Goal: Task Accomplishment & Management: Manage account settings

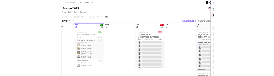
scroll to position [72, 0]
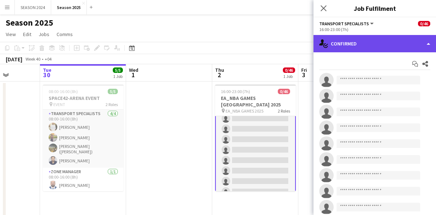
click at [366, 49] on div "single-neutral-actions-check-2 Confirmed" at bounding box center [375, 43] width 123 height 17
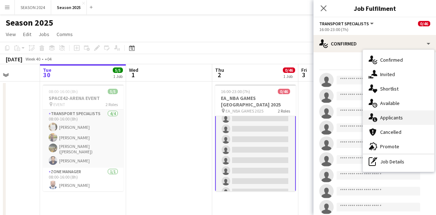
click at [390, 115] on span "Applicants" at bounding box center [391, 117] width 23 height 6
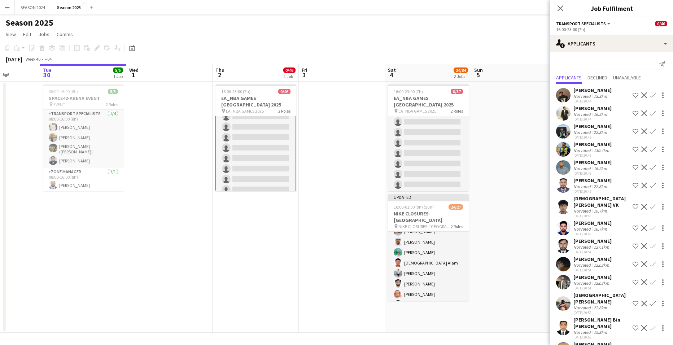
scroll to position [0, 0]
click at [282, 157] on app-card-role "Transport Specialists 41A 0/39 16:00-23:00 (7h) single-neutral-actions single-n…" at bounding box center [255, 327] width 81 height 423
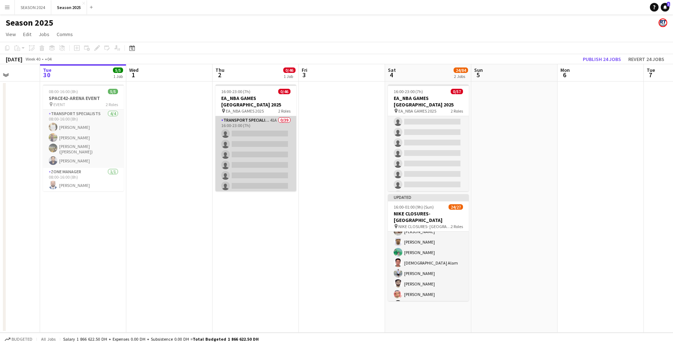
click at [282, 157] on app-card-role "Transport Specialists 41A 0/39 16:00-23:00 (7h) single-neutral-actions single-n…" at bounding box center [255, 327] width 81 height 422
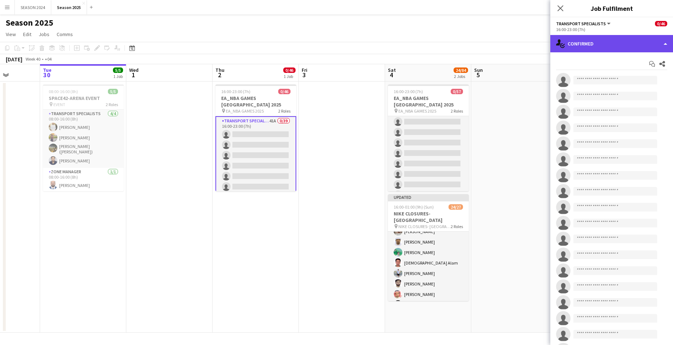
click at [436, 48] on div "single-neutral-actions-check-2 Confirmed" at bounding box center [611, 43] width 123 height 17
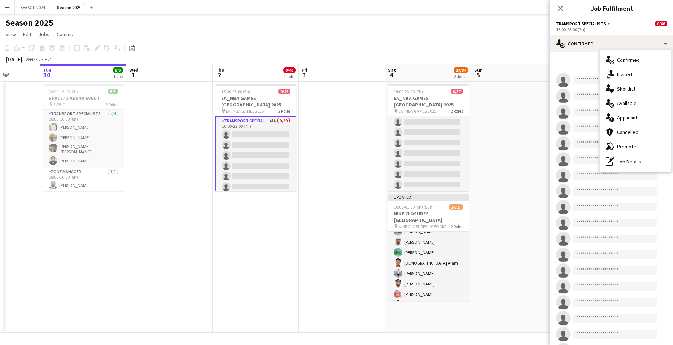
click at [436, 120] on span "Applicants" at bounding box center [628, 117] width 23 height 6
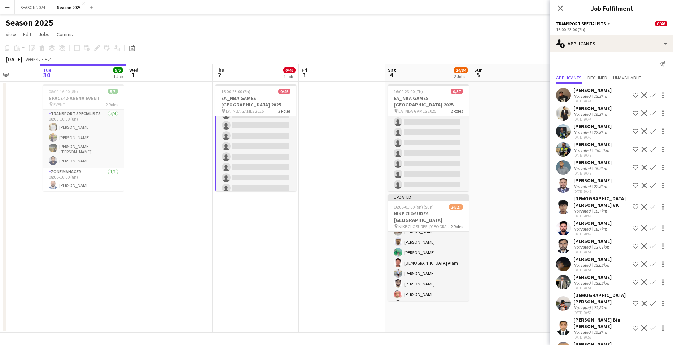
scroll to position [291, 0]
click at [258, 135] on app-card-role "Transport Specialists 41A 0/39 16:00-23:00 (7h) single-neutral-actions single-n…" at bounding box center [255, 36] width 81 height 423
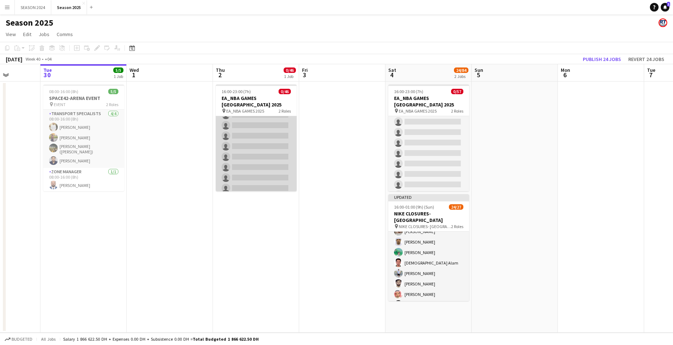
click at [258, 135] on app-card-role "Transport Specialists 41A 0/39 16:00-23:00 (7h) single-neutral-actions single-n…" at bounding box center [256, 36] width 81 height 422
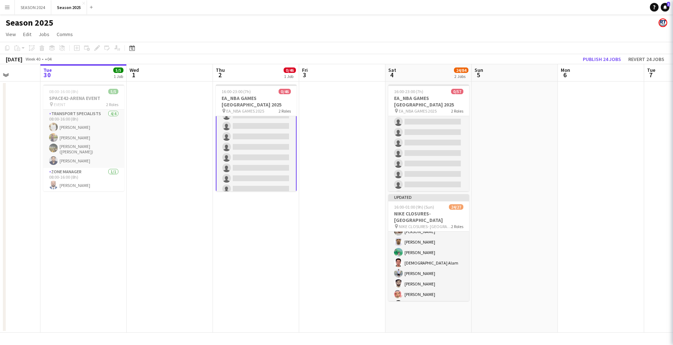
scroll to position [291, 0]
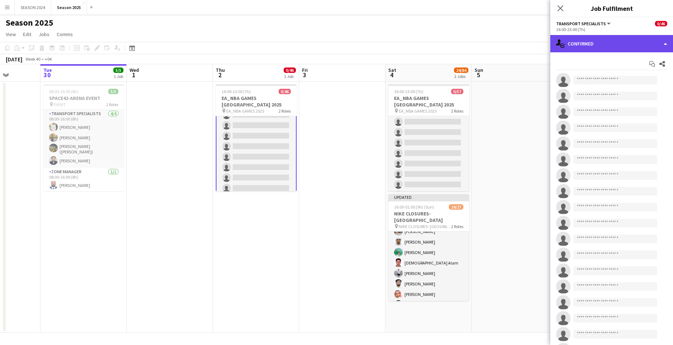
click at [436, 42] on div "single-neutral-actions-check-2 Confirmed" at bounding box center [611, 43] width 123 height 17
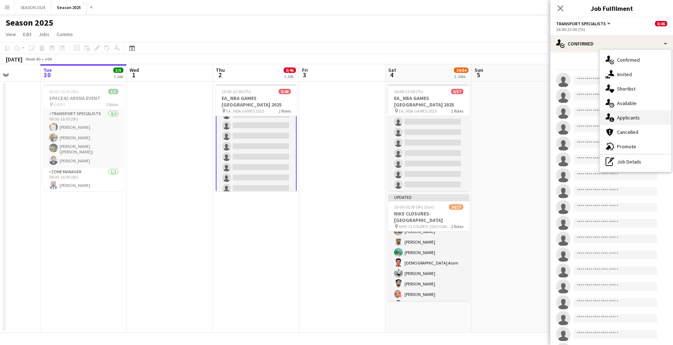
click at [436, 116] on span "Applicants" at bounding box center [628, 117] width 23 height 6
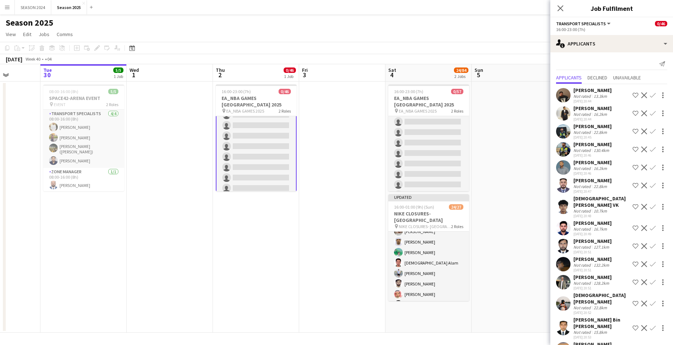
click at [436, 111] on app-icon "Confirm" at bounding box center [653, 113] width 6 height 6
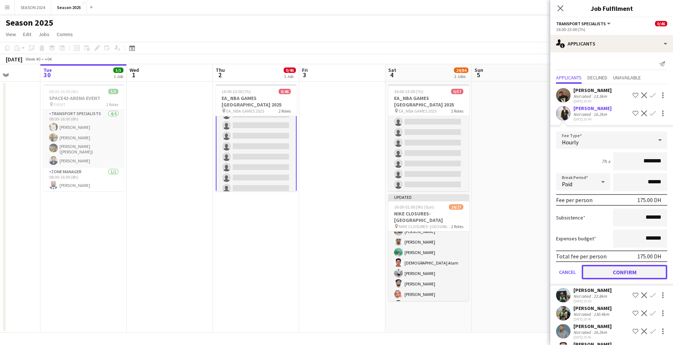
click at [436, 215] on button "Confirm" at bounding box center [623, 272] width 85 height 14
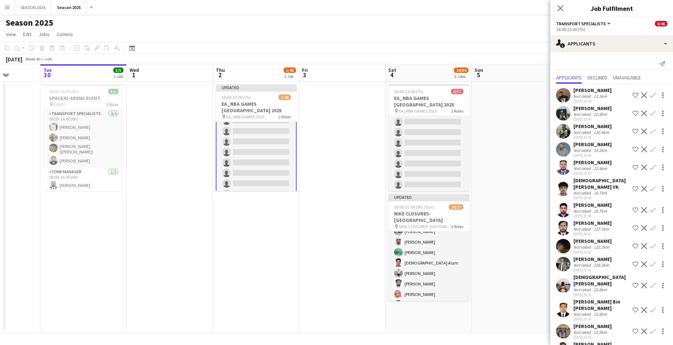
click at [436, 91] on button "Confirm" at bounding box center [652, 95] width 9 height 9
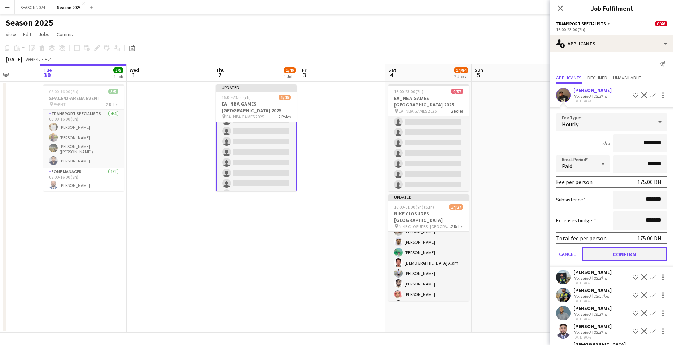
click at [436, 215] on button "Confirm" at bounding box center [623, 254] width 85 height 14
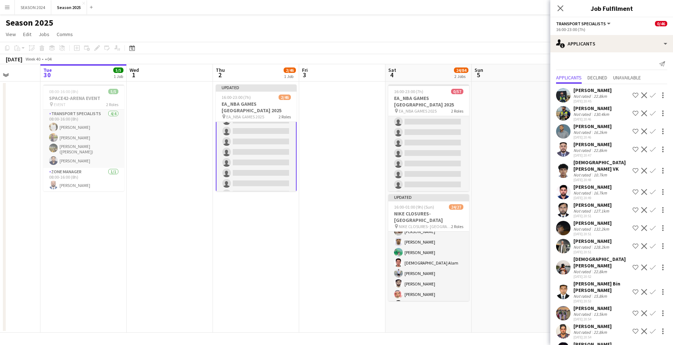
click at [436, 94] on app-icon "Confirm" at bounding box center [653, 95] width 6 height 6
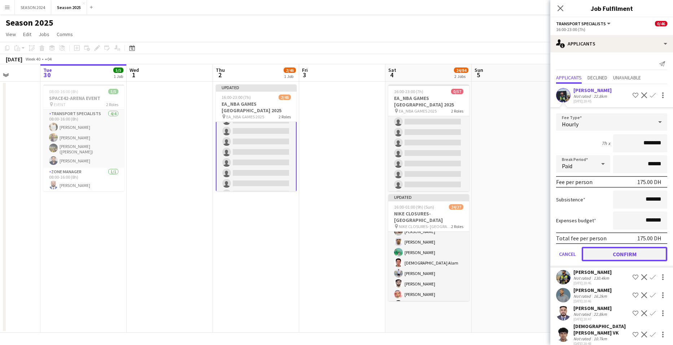
click at [436, 215] on button "Confirm" at bounding box center [623, 254] width 85 height 14
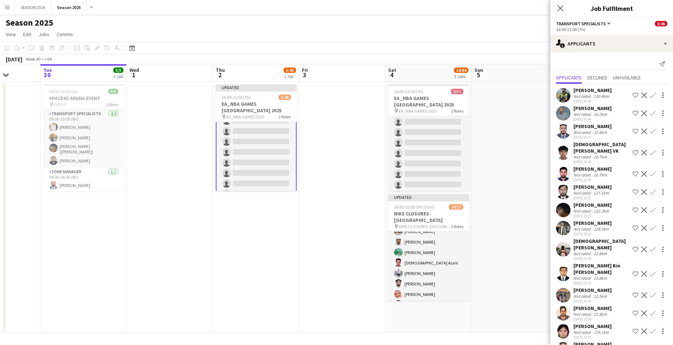
click at [436, 91] on button "Confirm" at bounding box center [652, 95] width 9 height 9
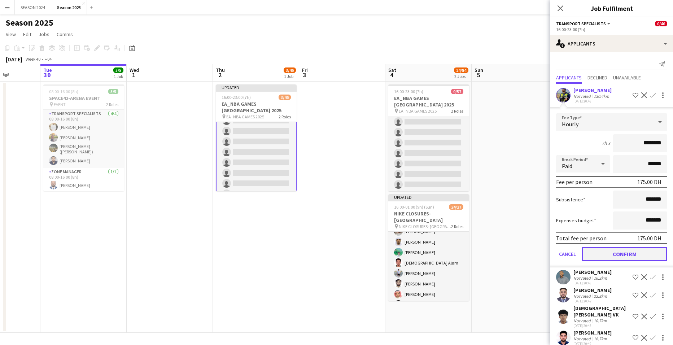
click at [436, 215] on button "Confirm" at bounding box center [623, 254] width 85 height 14
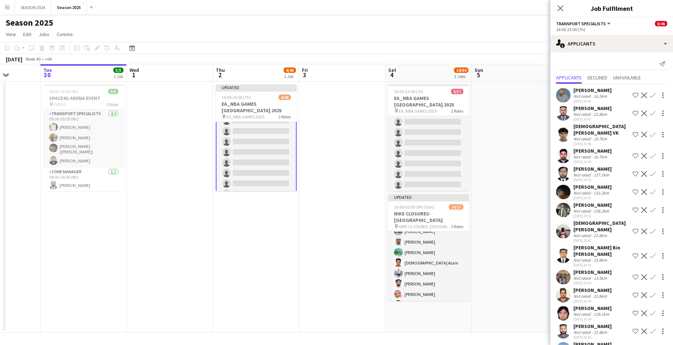
click at [436, 92] on button "Confirm" at bounding box center [652, 95] width 9 height 9
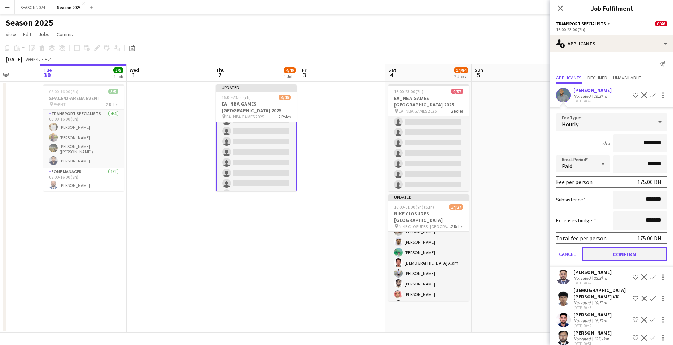
click at [436, 215] on button "Confirm" at bounding box center [623, 254] width 85 height 14
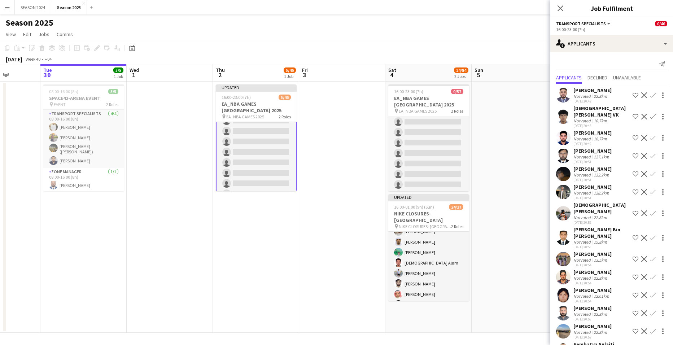
click at [436, 93] on app-icon "Confirm" at bounding box center [653, 95] width 6 height 6
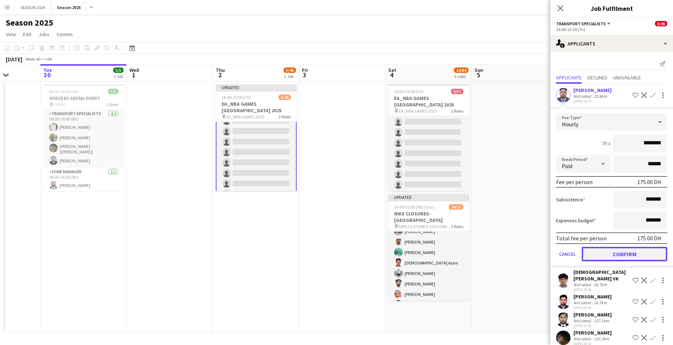
click at [436, 215] on button "Confirm" at bounding box center [623, 254] width 85 height 14
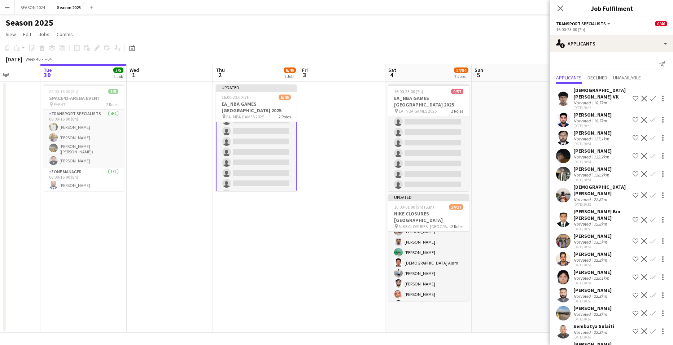
click at [436, 153] on app-icon "Confirm" at bounding box center [653, 156] width 6 height 6
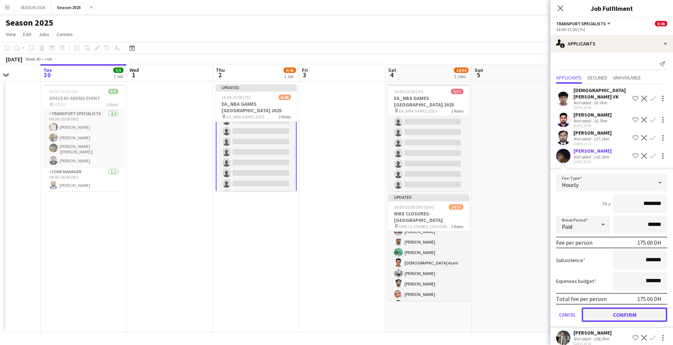
click at [436, 215] on button "Confirm" at bounding box center [623, 314] width 85 height 14
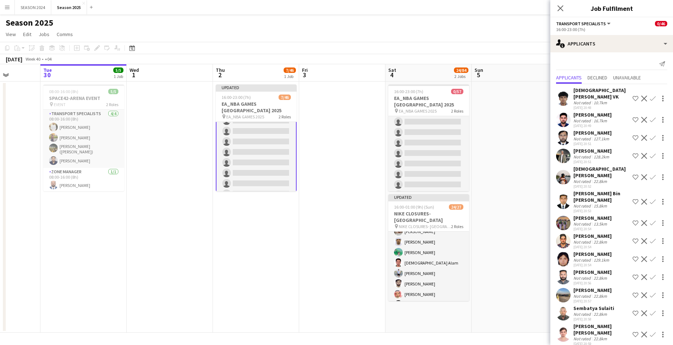
click at [436, 153] on app-icon "Confirm" at bounding box center [653, 156] width 6 height 6
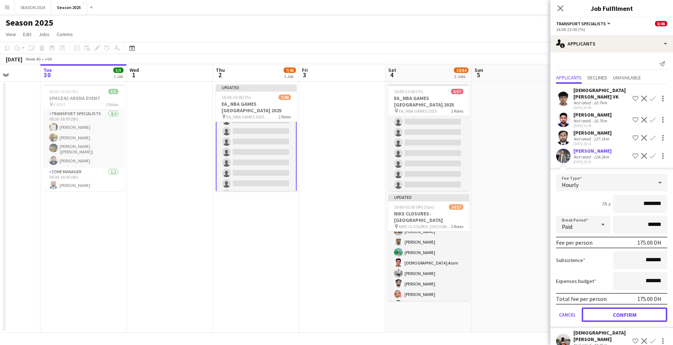
drag, startPoint x: 604, startPoint y: 308, endPoint x: 607, endPoint y: 293, distance: 15.1
click at [436, 215] on button "Confirm" at bounding box center [623, 314] width 85 height 14
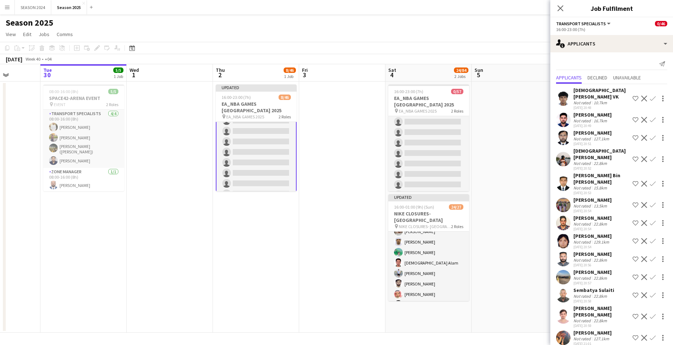
click at [436, 156] on app-icon "Confirm" at bounding box center [653, 159] width 6 height 6
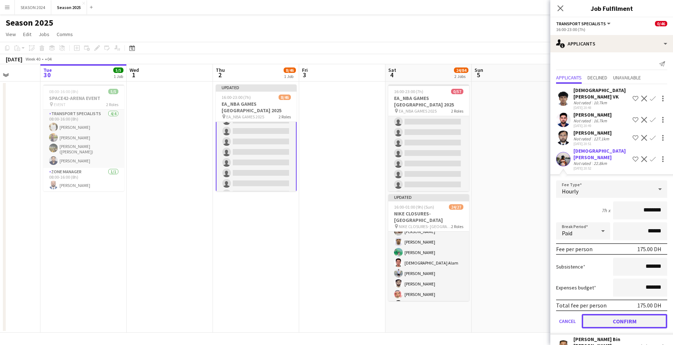
click at [436, 215] on button "Confirm" at bounding box center [623, 321] width 85 height 14
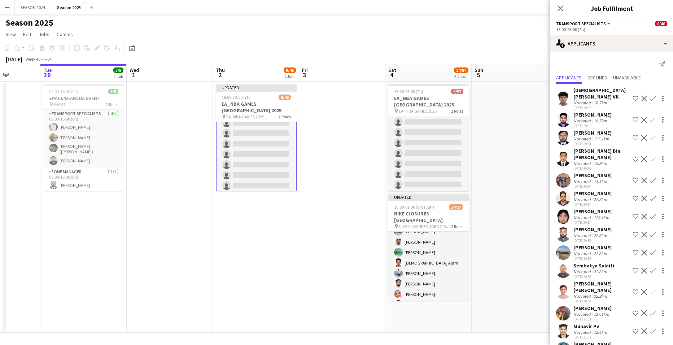
click at [436, 177] on app-icon "Confirm" at bounding box center [653, 180] width 6 height 6
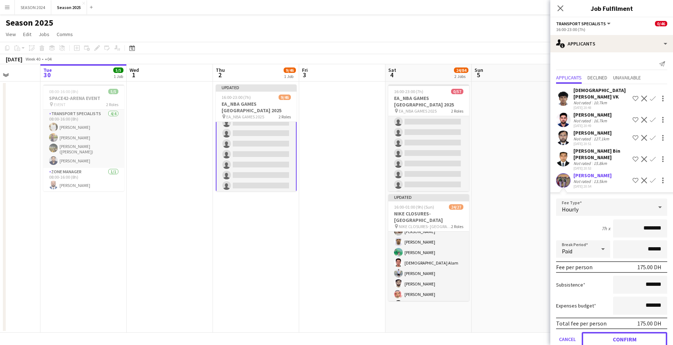
click at [436, 215] on button "Confirm" at bounding box center [623, 339] width 85 height 14
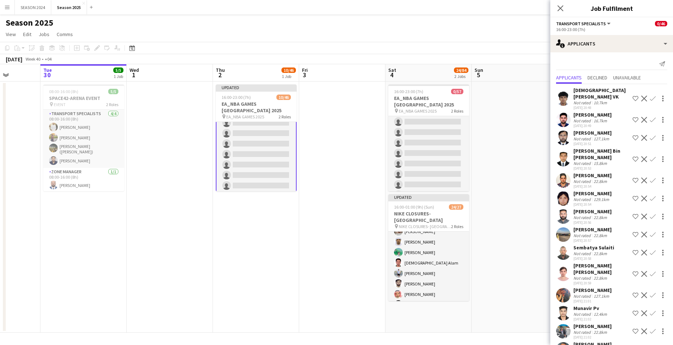
click at [436, 195] on app-icon "Confirm" at bounding box center [653, 198] width 6 height 6
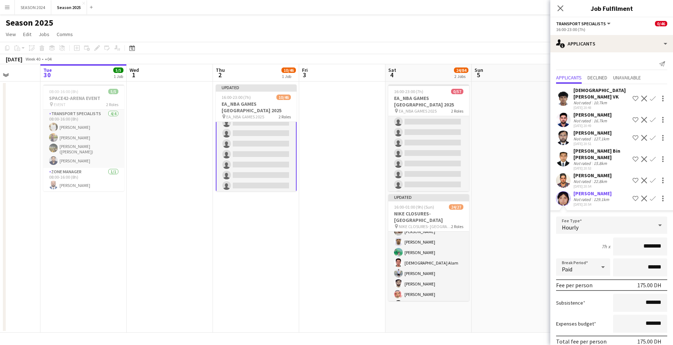
scroll to position [72, 0]
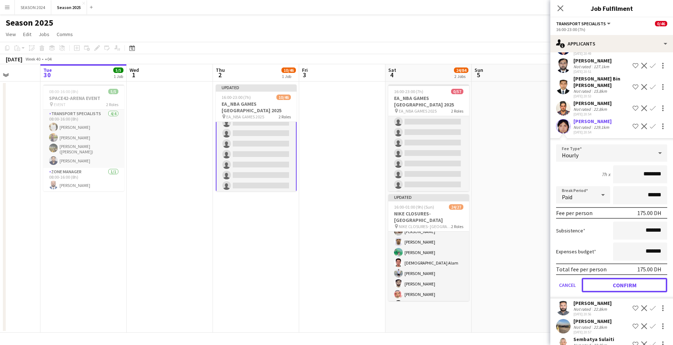
click at [436, 215] on button "Confirm" at bounding box center [623, 285] width 85 height 14
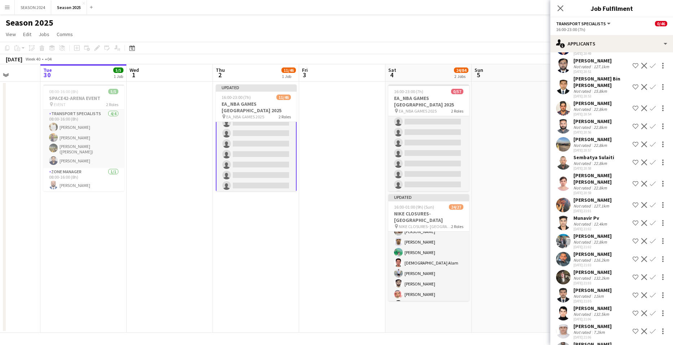
click at [436, 158] on button "Confirm" at bounding box center [652, 162] width 9 height 9
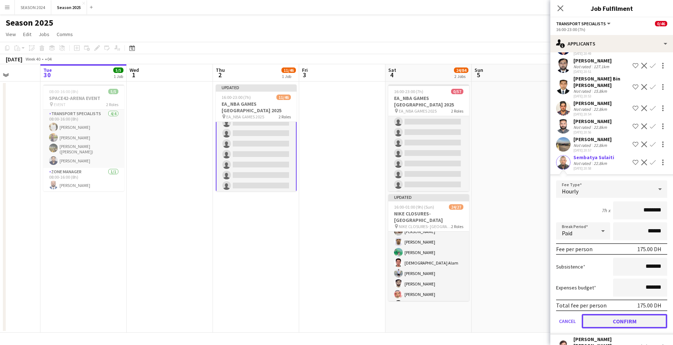
click at [436, 215] on button "Confirm" at bounding box center [623, 321] width 85 height 14
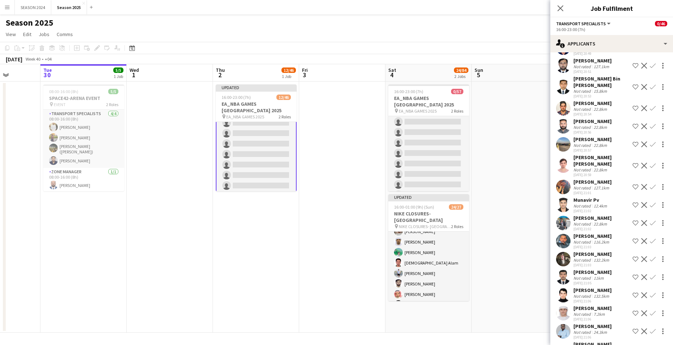
click at [436, 123] on app-icon "Confirm" at bounding box center [653, 126] width 6 height 6
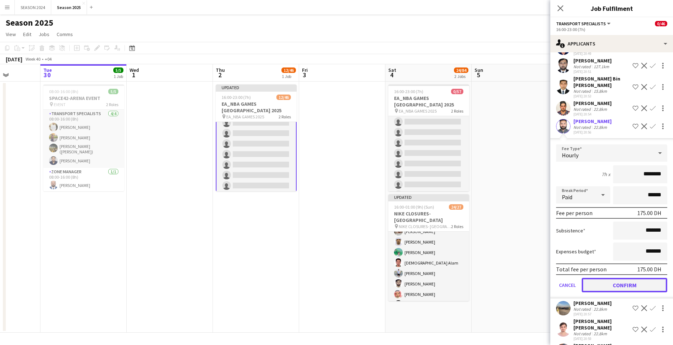
click at [436, 215] on button "Confirm" at bounding box center [623, 285] width 85 height 14
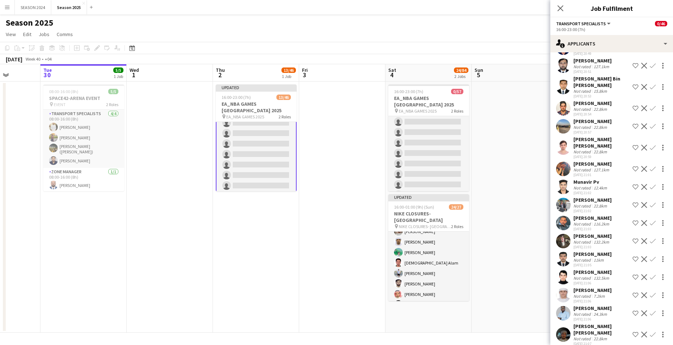
click at [436, 215] on app-icon "Confirm" at bounding box center [653, 241] width 6 height 6
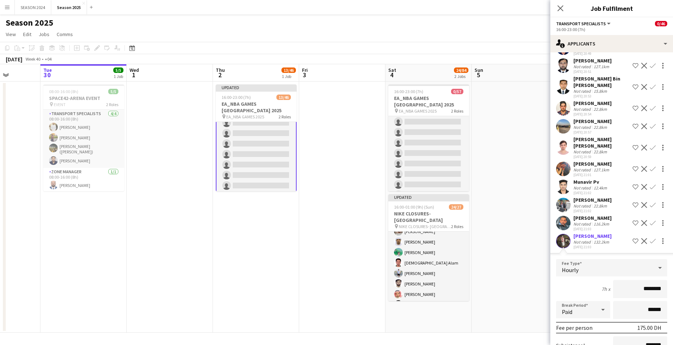
scroll to position [216, 0]
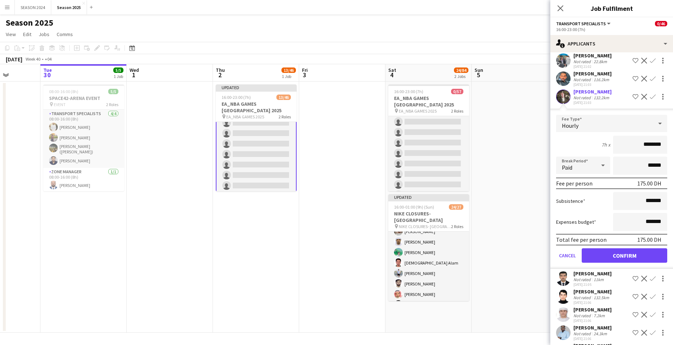
click at [436, 215] on form "Fee Type Hourly 7h x ******** Break Period Paid ****** Fee per person 175.00 DH…" at bounding box center [611, 192] width 123 height 154
click at [436, 215] on button "Confirm" at bounding box center [623, 255] width 85 height 14
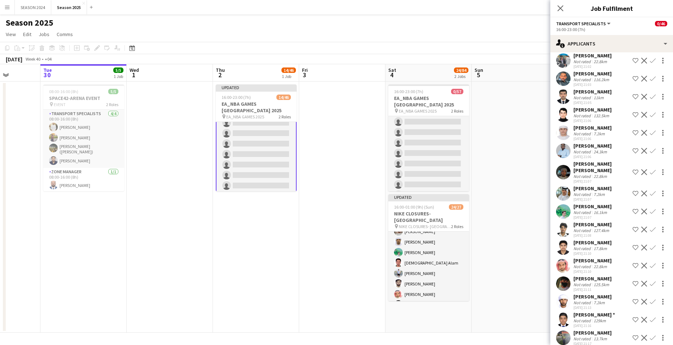
click at [436, 168] on button "Confirm" at bounding box center [652, 172] width 9 height 9
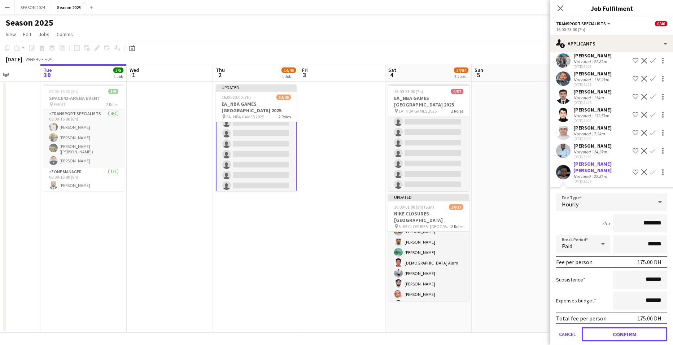
drag, startPoint x: 611, startPoint y: 324, endPoint x: 628, endPoint y: 268, distance: 58.9
click at [436, 215] on button "Confirm" at bounding box center [623, 334] width 85 height 14
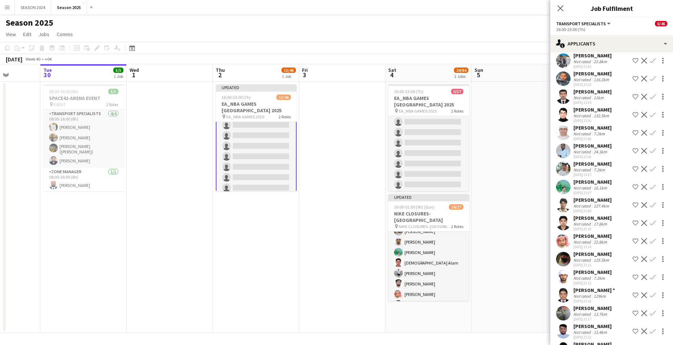
click at [436, 148] on app-icon "Confirm" at bounding box center [653, 151] width 6 height 6
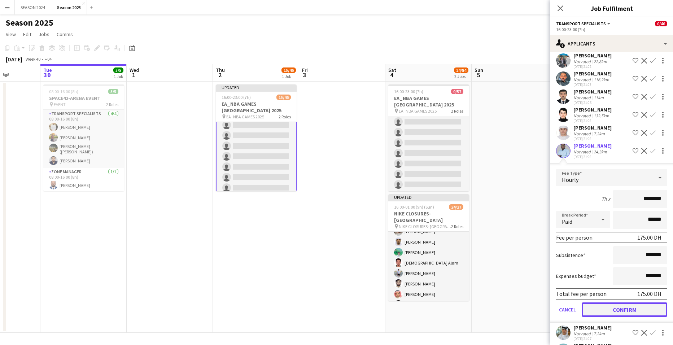
click at [436, 215] on button "Confirm" at bounding box center [623, 309] width 85 height 14
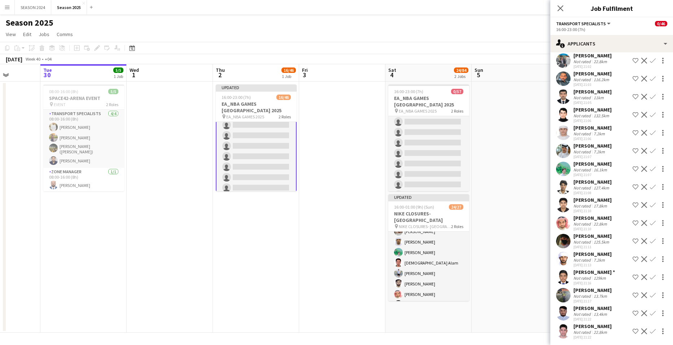
click at [436, 130] on app-icon "Confirm" at bounding box center [653, 133] width 6 height 6
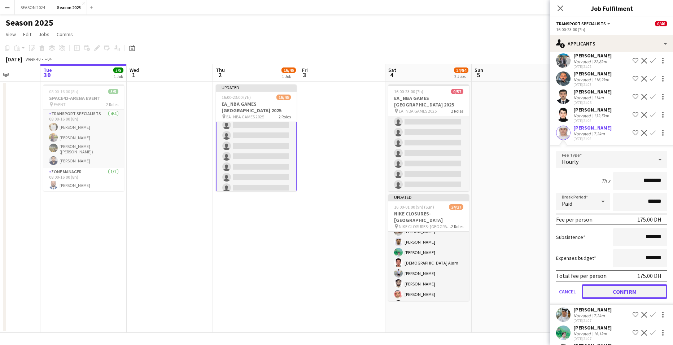
click at [436, 215] on button "Confirm" at bounding box center [623, 291] width 85 height 14
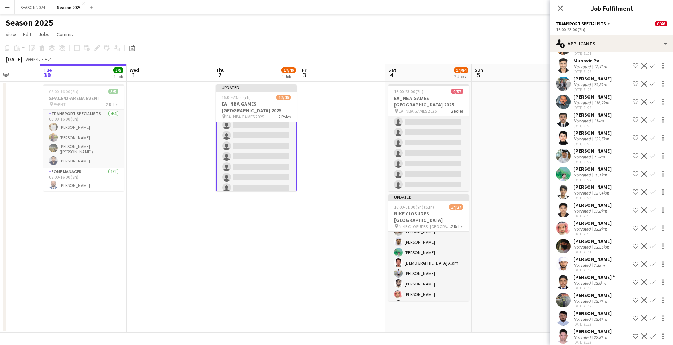
scroll to position [200, 0]
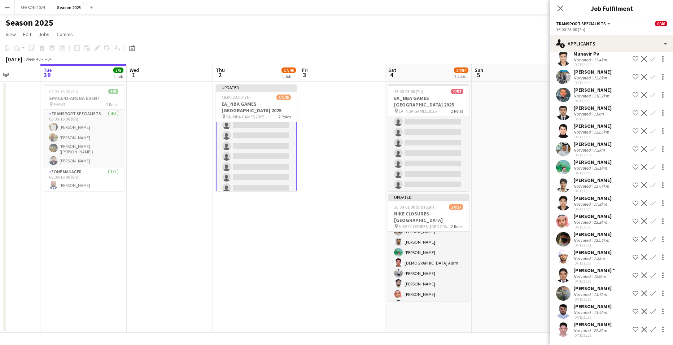
click at [436, 145] on button "Confirm" at bounding box center [652, 149] width 9 height 9
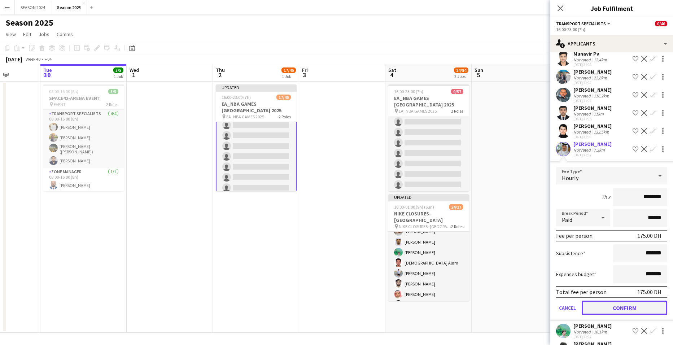
click at [436, 215] on button "Confirm" at bounding box center [623, 307] width 85 height 14
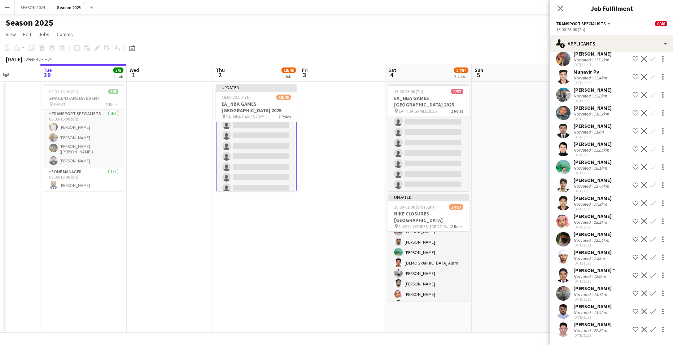
scroll to position [176, 0]
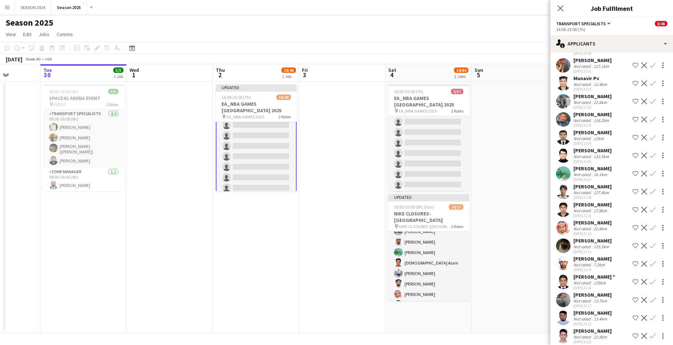
click at [436, 215] on app-icon "Confirm" at bounding box center [653, 336] width 6 height 6
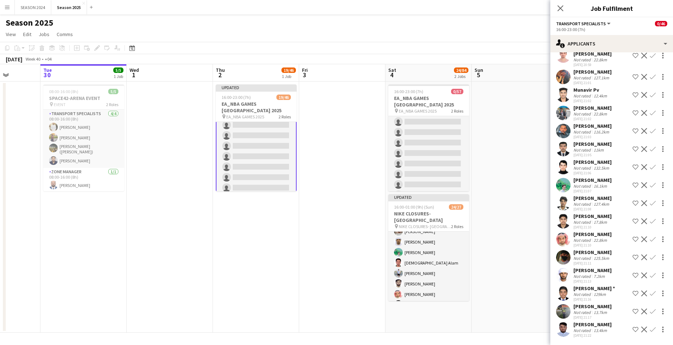
scroll to position [158, 0]
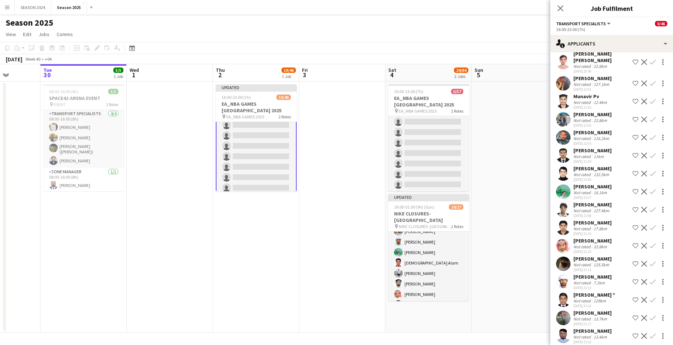
click at [436, 215] on app-icon "Confirm" at bounding box center [653, 282] width 6 height 6
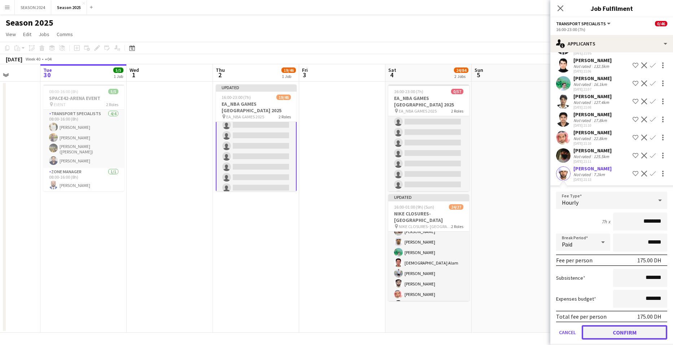
click at [436, 215] on button "Confirm" at bounding box center [623, 332] width 85 height 14
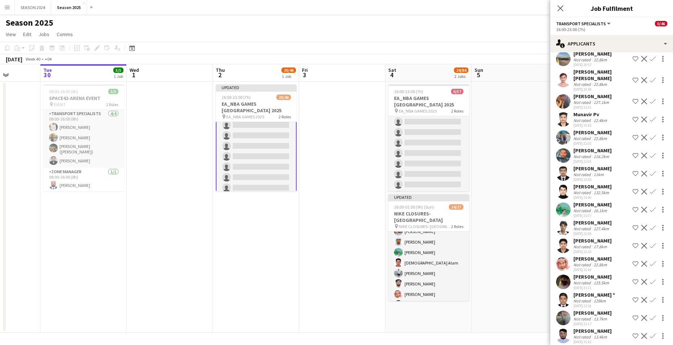
click at [436, 215] on button "Confirm" at bounding box center [652, 263] width 9 height 9
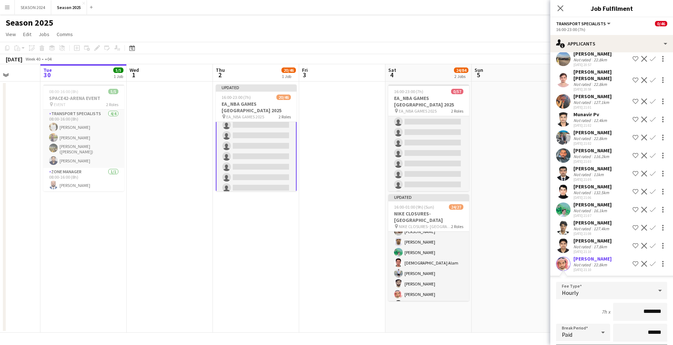
scroll to position [284, 0]
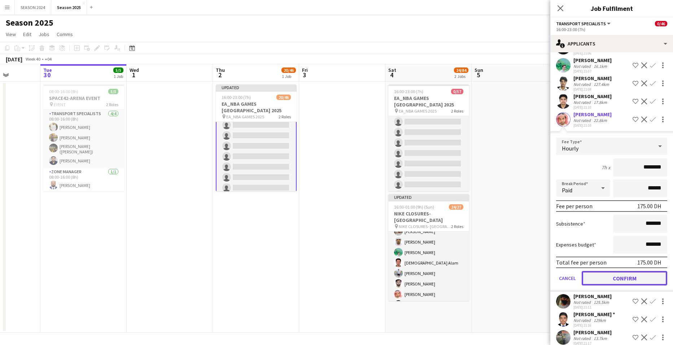
click at [436, 215] on button "Confirm" at bounding box center [623, 278] width 85 height 14
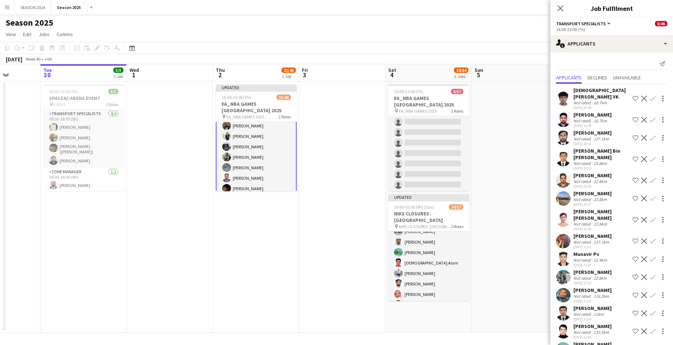
scroll to position [0, 0]
click at [259, 169] on app-card-role "Transport Specialists 21A 21/39 16:00-23:00 (7h) Farhad Alam Fahad Aziz Maaz Sh…" at bounding box center [256, 336] width 81 height 428
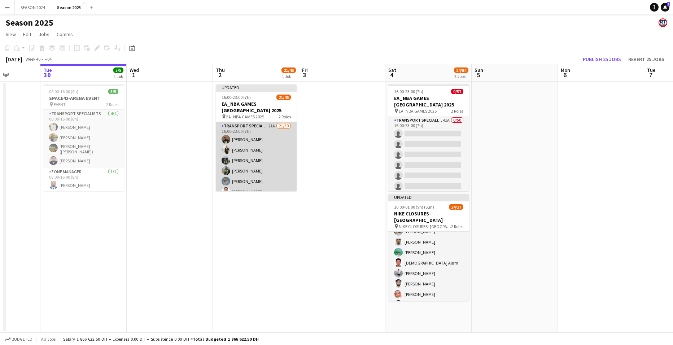
click at [260, 152] on app-card-role "Transport Specialists 21A 21/39 16:00-23:00 (7h) Farhad Alam Fahad Aziz Maaz Sh…" at bounding box center [256, 335] width 81 height 426
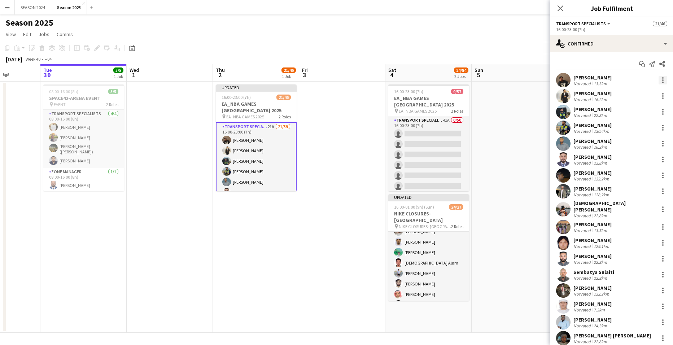
click at [436, 80] on div at bounding box center [662, 80] width 9 height 9
click at [436, 166] on span "Remove" at bounding box center [633, 162] width 45 height 6
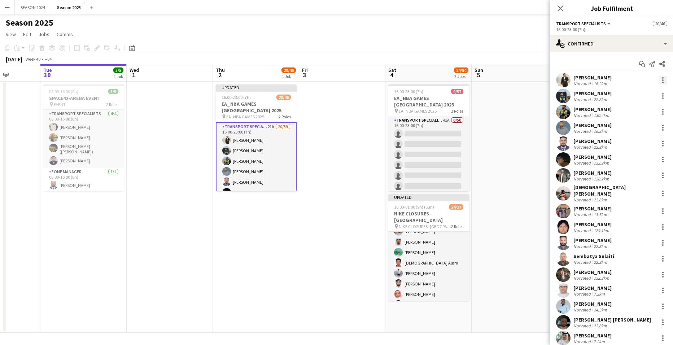
click at [436, 78] on div at bounding box center [662, 80] width 9 height 9
click at [436, 161] on span "Remove" at bounding box center [633, 162] width 45 height 6
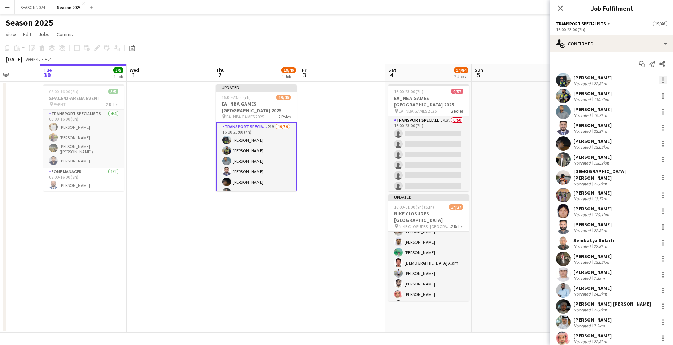
click at [436, 79] on div at bounding box center [662, 80] width 9 height 9
click at [436, 159] on span "Remove" at bounding box center [633, 162] width 45 height 6
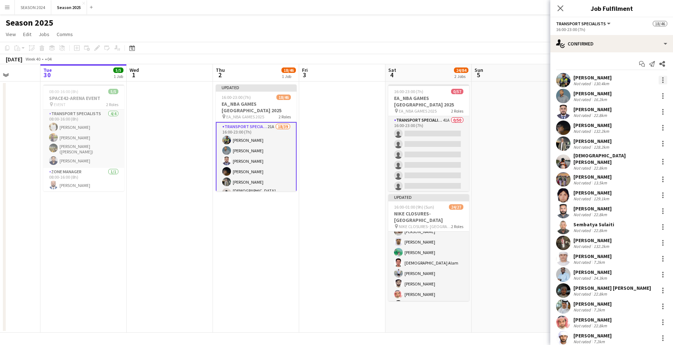
click at [436, 78] on div at bounding box center [662, 77] width 1 height 1
click at [436, 160] on span "Remove" at bounding box center [633, 162] width 45 height 6
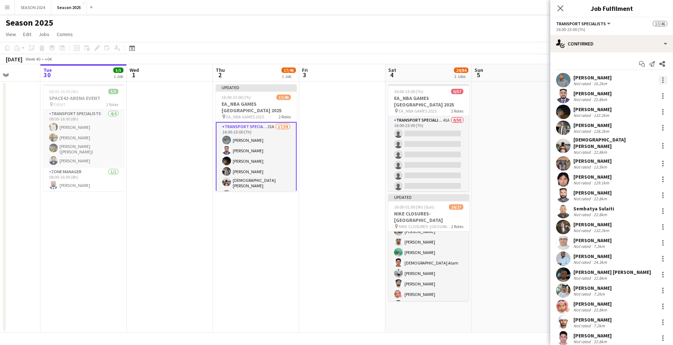
click at [436, 83] on div at bounding box center [662, 80] width 9 height 9
click at [436, 157] on button "Remove" at bounding box center [633, 162] width 56 height 17
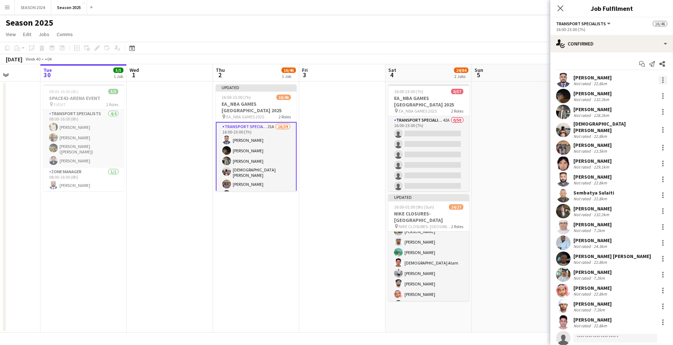
click at [436, 76] on div at bounding box center [662, 80] width 9 height 9
click at [436, 159] on span "Remove" at bounding box center [622, 162] width 22 height 6
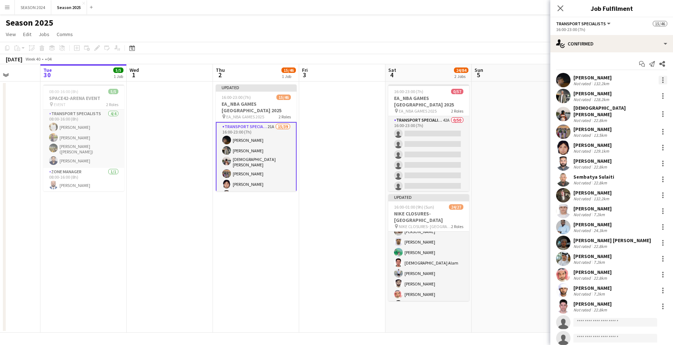
click at [436, 79] on div at bounding box center [662, 80] width 9 height 9
click at [436, 161] on span "Remove" at bounding box center [622, 162] width 22 height 6
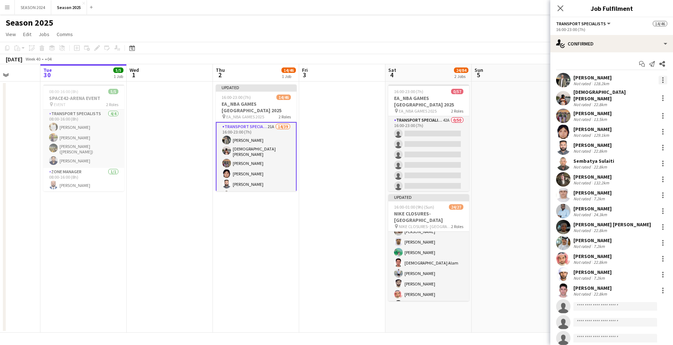
click at [436, 76] on div at bounding box center [662, 80] width 9 height 9
click at [436, 160] on span "Remove" at bounding box center [633, 162] width 45 height 6
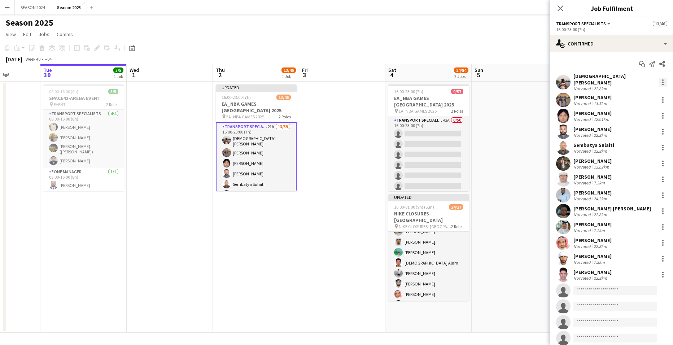
click at [436, 80] on div at bounding box center [662, 82] width 9 height 9
click at [436, 157] on button "Remove" at bounding box center [633, 162] width 56 height 17
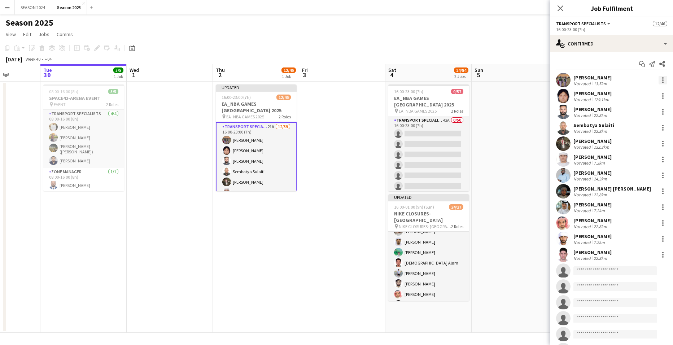
click at [436, 78] on div at bounding box center [662, 80] width 9 height 9
click at [436, 158] on button "Remove" at bounding box center [633, 162] width 56 height 17
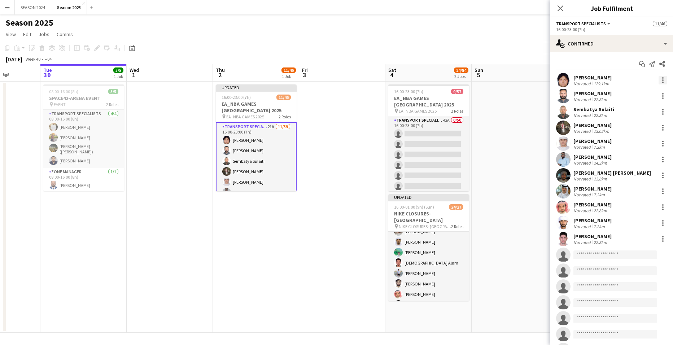
click at [436, 77] on div at bounding box center [662, 80] width 9 height 9
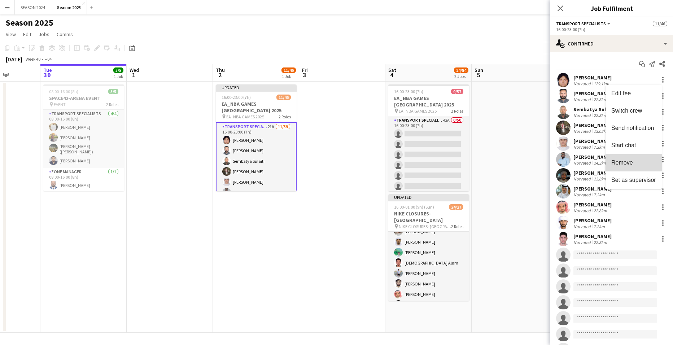
drag, startPoint x: 628, startPoint y: 162, endPoint x: 641, endPoint y: 118, distance: 46.2
click at [436, 162] on span "Remove" at bounding box center [622, 162] width 22 height 6
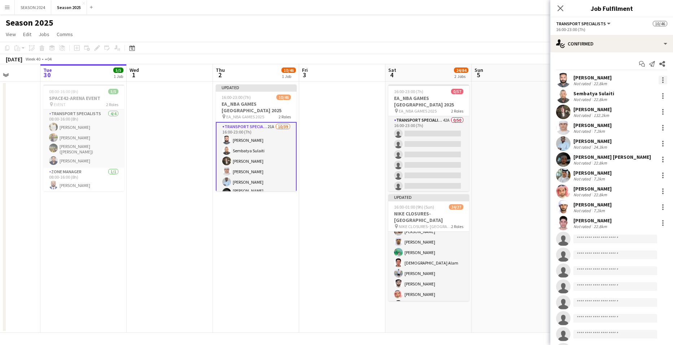
click at [436, 78] on div at bounding box center [662, 80] width 9 height 9
click at [436, 159] on button "Remove" at bounding box center [633, 162] width 56 height 17
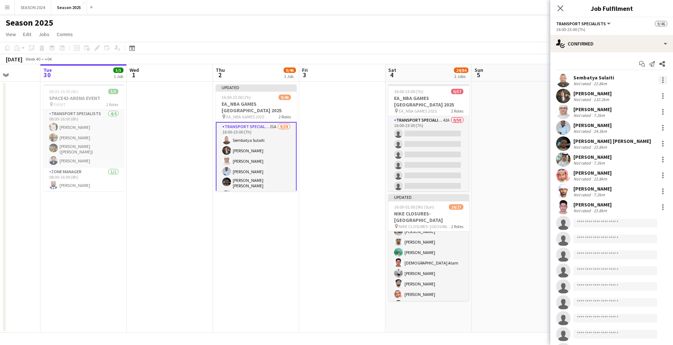
click at [436, 76] on div at bounding box center [662, 80] width 9 height 9
click at [436, 164] on span "Remove" at bounding box center [622, 162] width 22 height 6
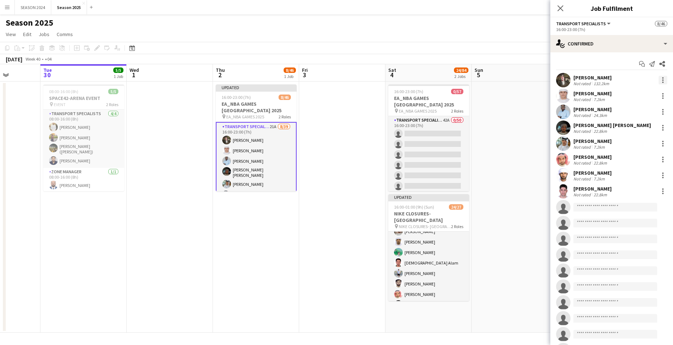
click at [436, 82] on div at bounding box center [662, 82] width 1 height 1
click at [436, 165] on span "Remove" at bounding box center [633, 162] width 45 height 6
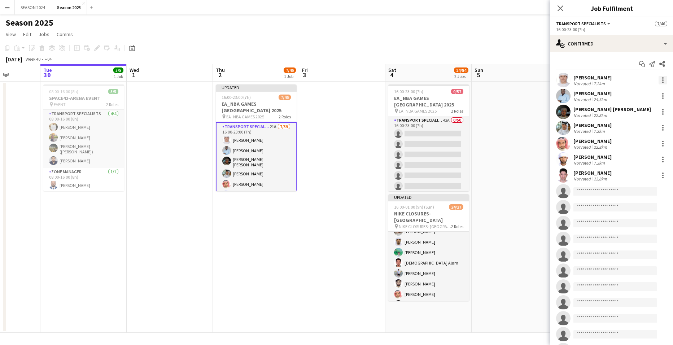
click at [436, 76] on div at bounding box center [662, 80] width 9 height 9
click at [436, 163] on span "Remove" at bounding box center [633, 162] width 45 height 6
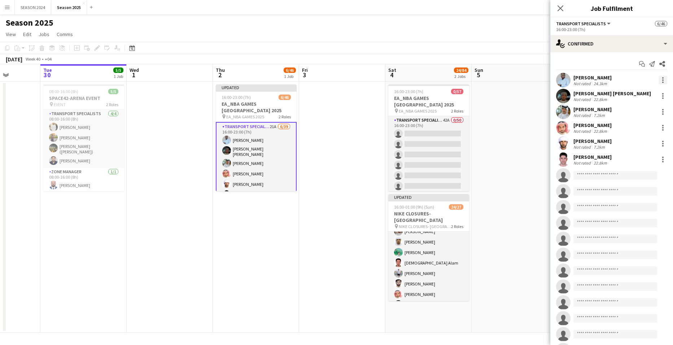
click at [436, 79] on div at bounding box center [662, 80] width 9 height 9
drag, startPoint x: 633, startPoint y: 159, endPoint x: 633, endPoint y: 146, distance: 12.3
click at [436, 158] on button "Remove" at bounding box center [633, 162] width 56 height 17
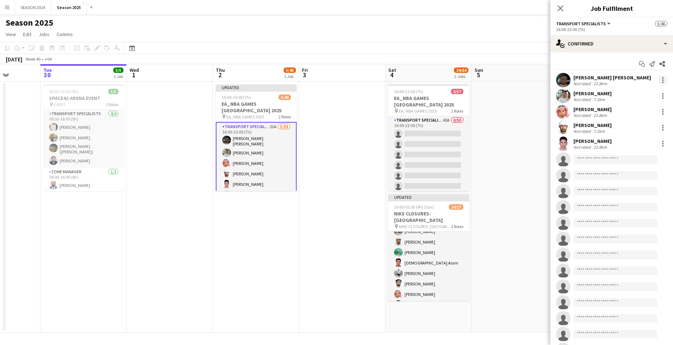
click at [436, 78] on div at bounding box center [662, 80] width 9 height 9
click at [436, 157] on button "Remove" at bounding box center [633, 162] width 56 height 17
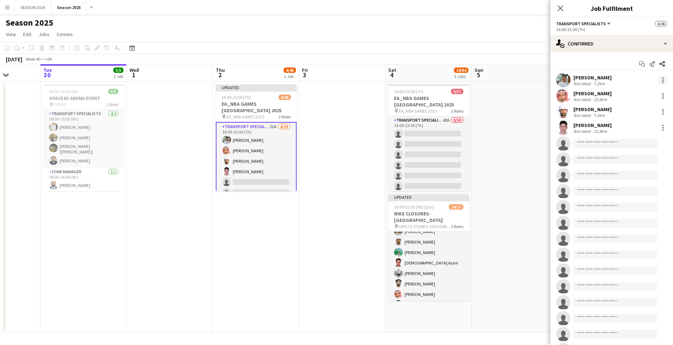
click at [436, 78] on div at bounding box center [662, 80] width 9 height 9
click at [436, 160] on span "Remove" at bounding box center [633, 162] width 45 height 6
click at [436, 80] on div at bounding box center [662, 80] width 9 height 9
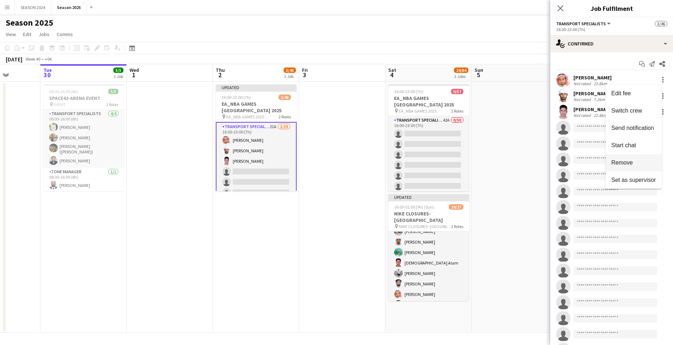
click at [436, 154] on button "Remove" at bounding box center [633, 162] width 56 height 17
click at [436, 80] on div at bounding box center [662, 80] width 9 height 9
click at [436, 157] on button "Remove" at bounding box center [633, 162] width 56 height 17
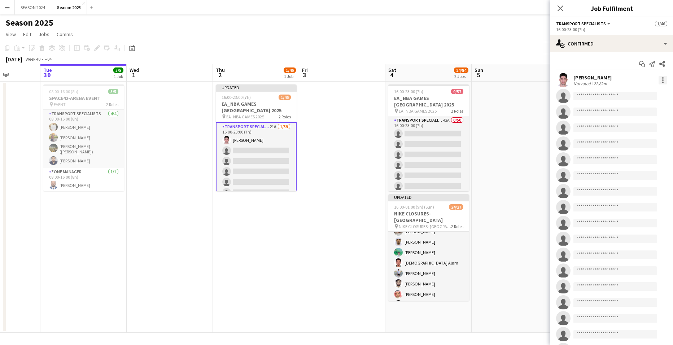
click at [436, 81] on div at bounding box center [662, 80] width 9 height 9
click at [436, 157] on button "Remove" at bounding box center [633, 162] width 56 height 17
click at [239, 154] on app-card-role "Transport Specialists 23A 0/39 16:00-23:00 (7h) single-neutral-actions single-n…" at bounding box center [256, 333] width 81 height 423
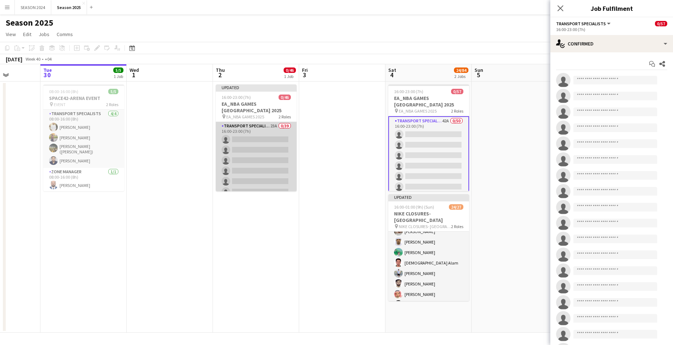
click at [274, 159] on app-card-role "Transport Specialists 23A 0/39 16:00-23:00 (7h) single-neutral-actions single-n…" at bounding box center [256, 333] width 81 height 422
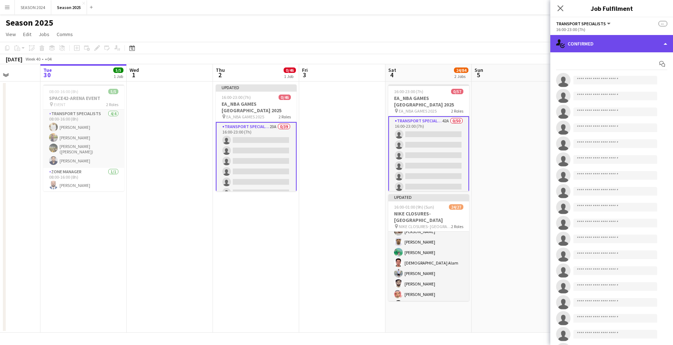
click at [436, 52] on div "single-neutral-actions-check-2 Confirmed" at bounding box center [611, 43] width 123 height 17
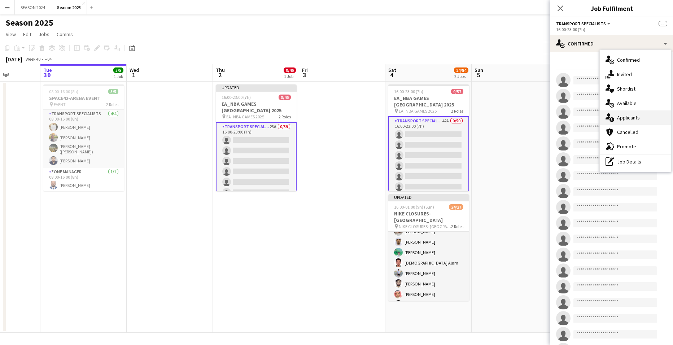
click at [436, 120] on span "Applicants" at bounding box center [628, 117] width 23 height 6
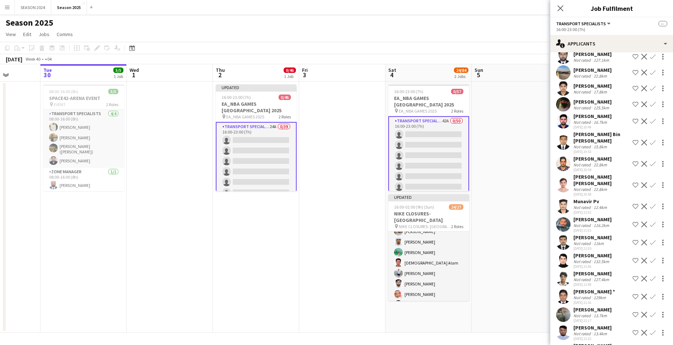
scroll to position [75, 0]
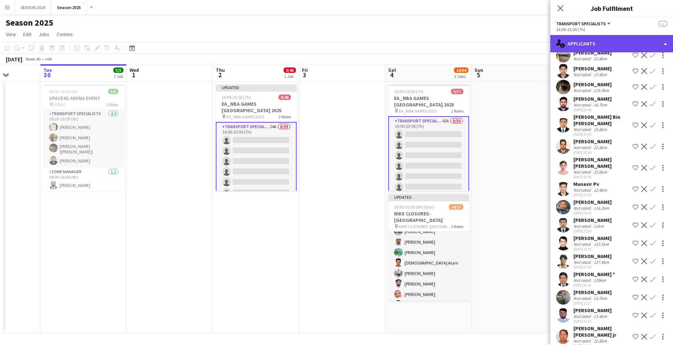
click at [436, 43] on div "single-neutral-actions-information Applicants" at bounding box center [611, 43] width 123 height 17
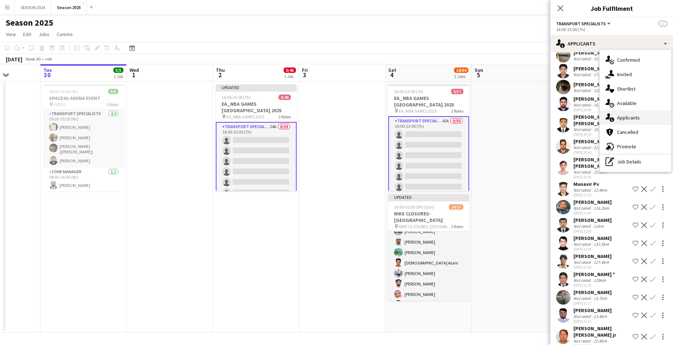
click at [436, 118] on div "single-neutral-actions-information Applicants" at bounding box center [634, 117] width 71 height 14
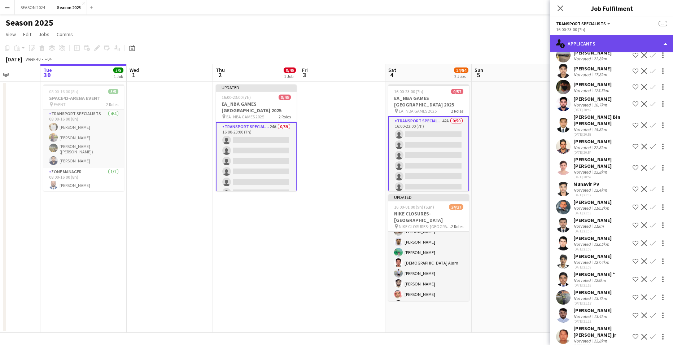
click at [436, 49] on div "single-neutral-actions-information Applicants" at bounding box center [611, 43] width 123 height 17
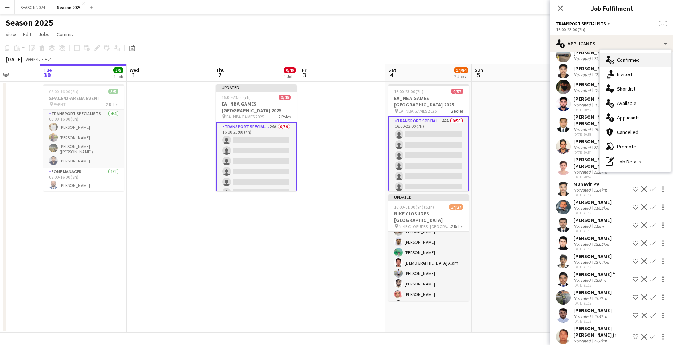
click at [436, 57] on span "Confirmed" at bounding box center [628, 60] width 23 height 6
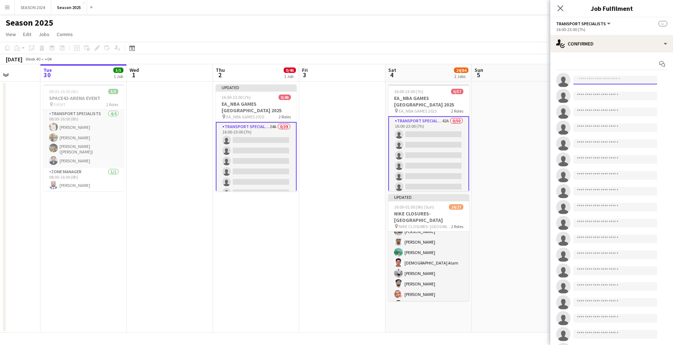
click at [436, 83] on input at bounding box center [615, 80] width 84 height 9
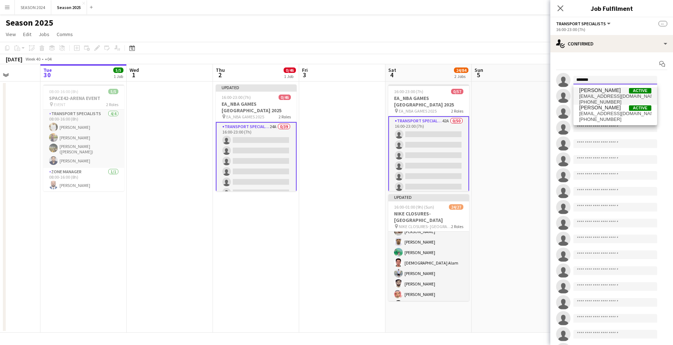
type input "*******"
click at [436, 95] on span "daniyalahmed447142@gmail.com" at bounding box center [615, 96] width 72 height 6
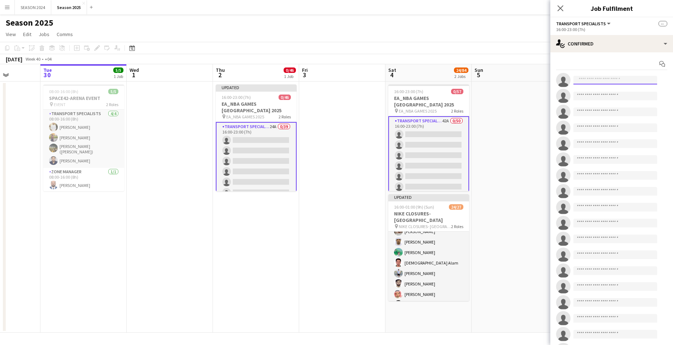
click at [436, 80] on input at bounding box center [615, 80] width 84 height 9
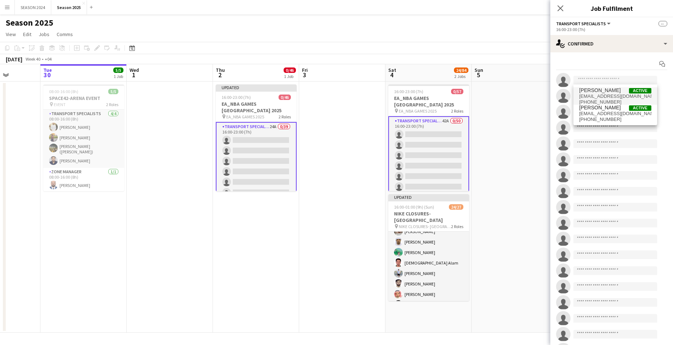
click at [436, 88] on span "[PERSON_NAME]" at bounding box center [599, 90] width 41 height 6
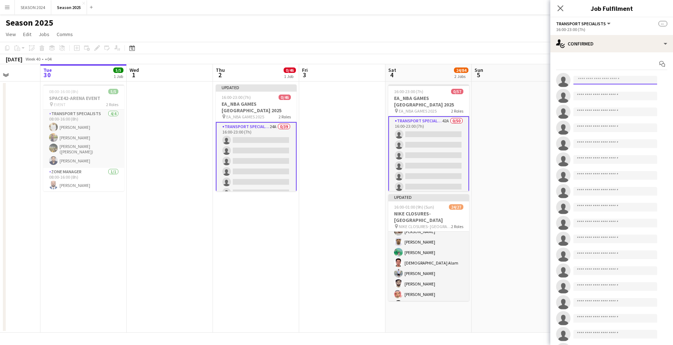
click at [436, 83] on input at bounding box center [615, 80] width 84 height 9
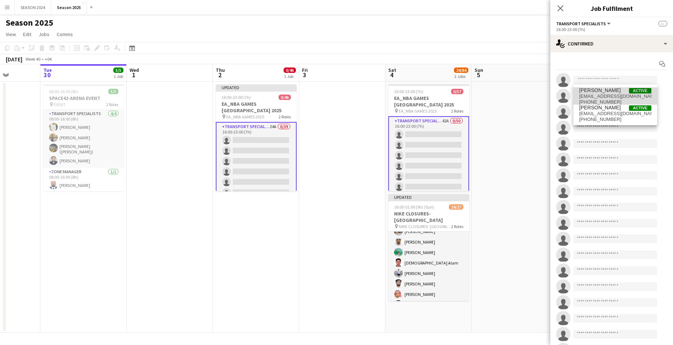
click at [436, 94] on span "daniyalahmed447142@gmail.com" at bounding box center [615, 96] width 72 height 6
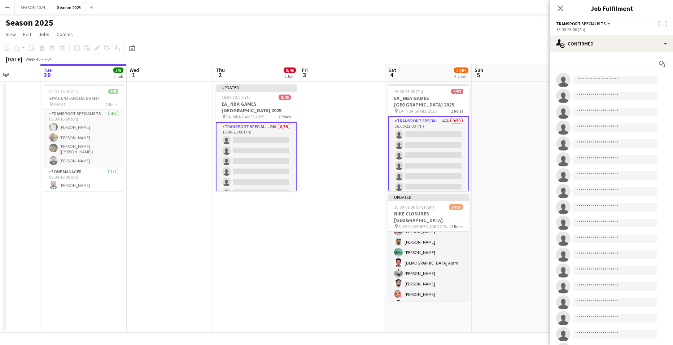
click at [369, 140] on app-date-cell at bounding box center [342, 207] width 86 height 251
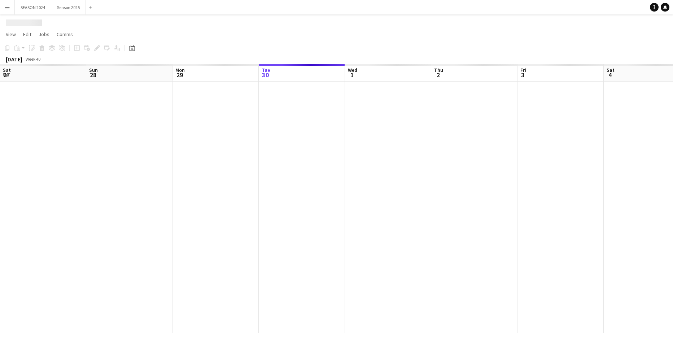
scroll to position [0, 172]
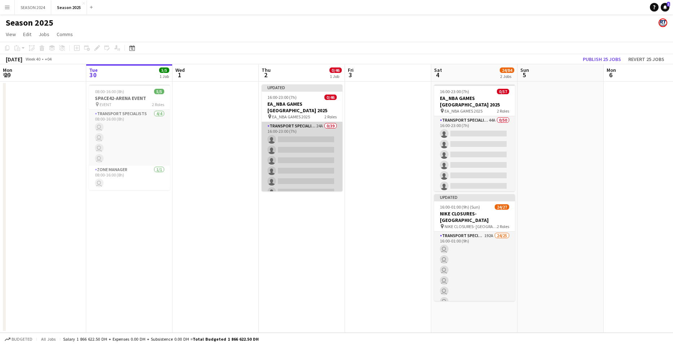
click at [304, 149] on app-card-role "Transport Specialists 24A 0/39 16:00-23:00 (7h) single-neutral-actions single-n…" at bounding box center [301, 333] width 81 height 422
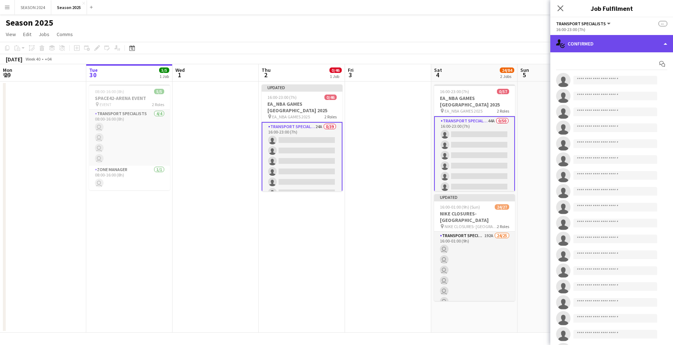
click at [579, 50] on div "single-neutral-actions-check-2 Confirmed" at bounding box center [611, 43] width 123 height 17
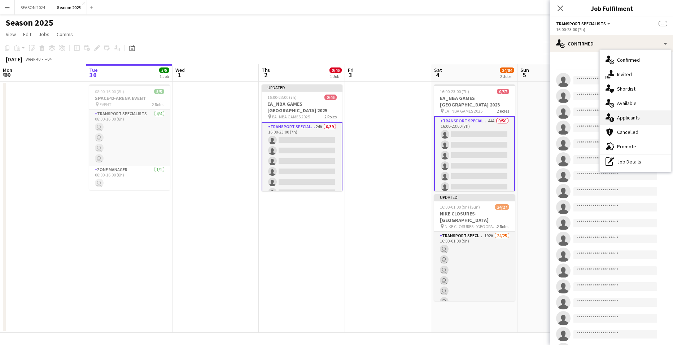
click at [619, 121] on span "Applicants" at bounding box center [628, 117] width 23 height 6
